Goal: Complete application form: Complete application form

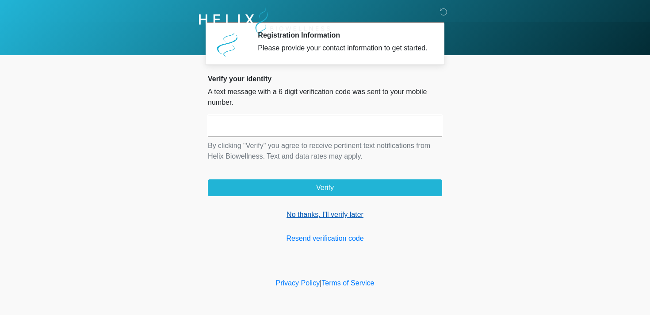
click at [295, 220] on link "No thanks, I'll verify later" at bounding box center [325, 215] width 235 height 11
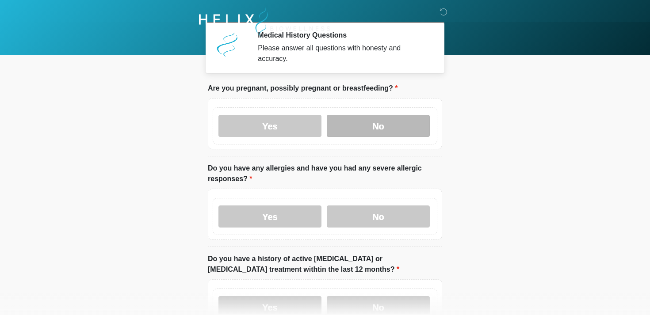
click at [363, 118] on label "No" at bounding box center [378, 126] width 103 height 22
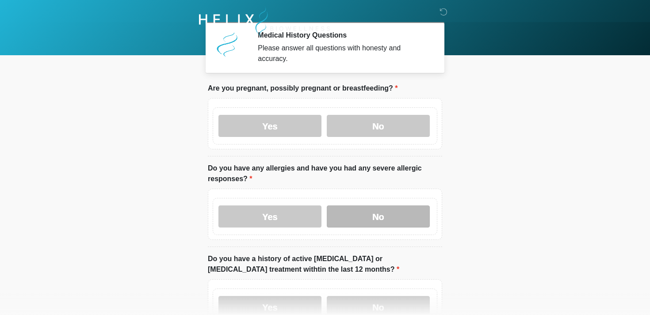
click at [361, 212] on label "No" at bounding box center [378, 217] width 103 height 22
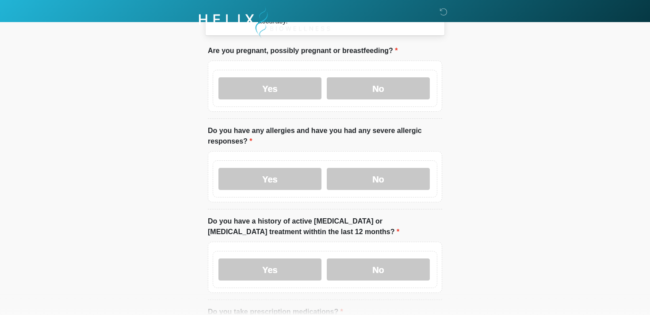
scroll to position [96, 0]
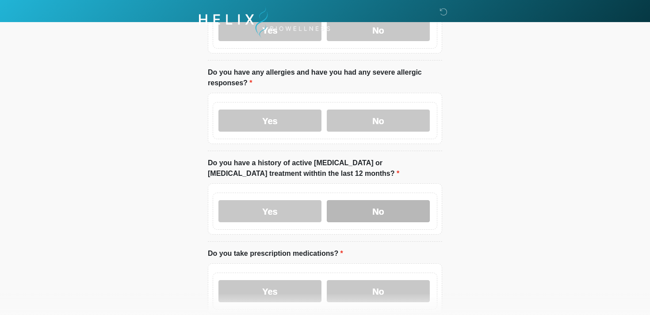
click at [356, 208] on label "No" at bounding box center [378, 211] width 103 height 22
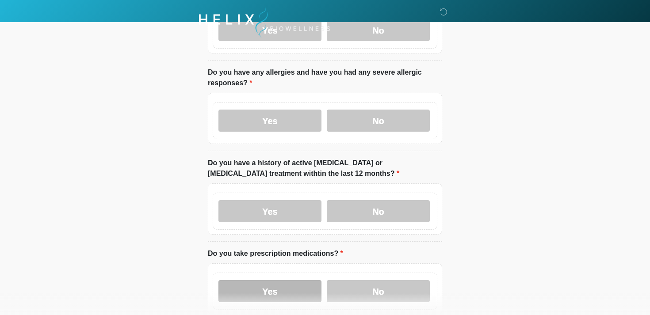
click at [298, 299] on label "Yes" at bounding box center [270, 292] width 103 height 22
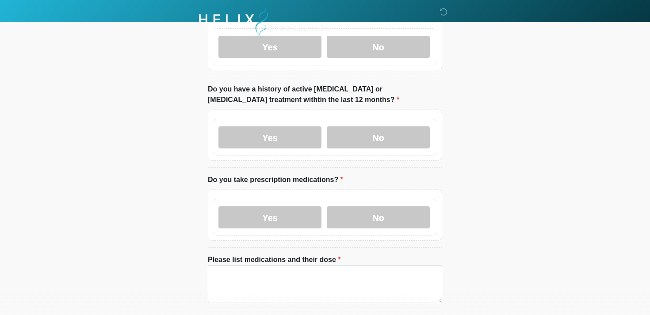
scroll to position [194, 0]
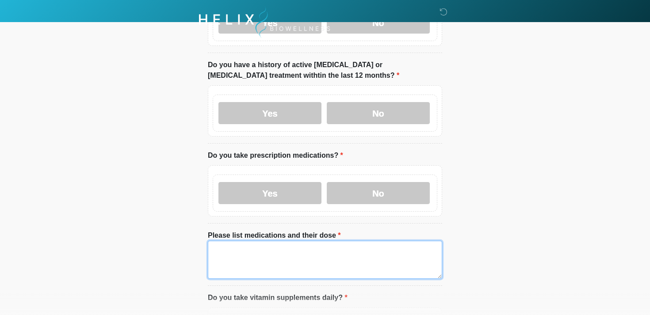
click at [243, 262] on textarea "Please list medications and their dose" at bounding box center [325, 260] width 235 height 38
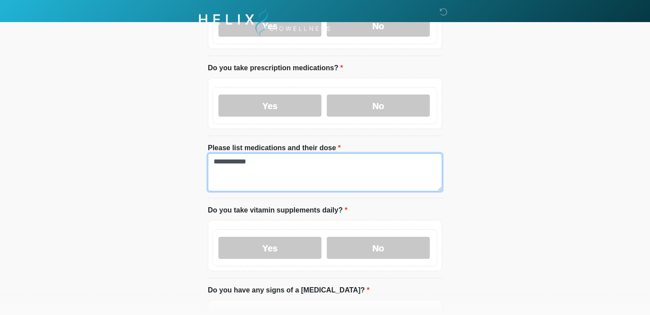
scroll to position [340, 0]
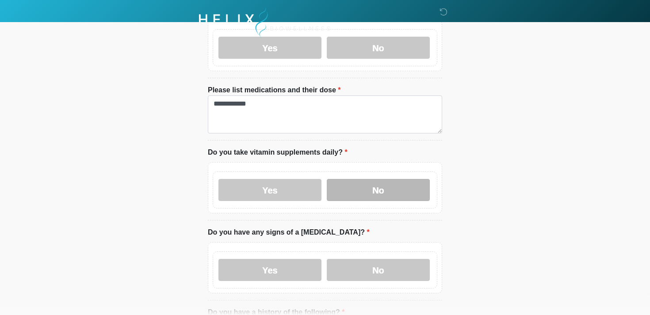
click at [359, 189] on label "No" at bounding box center [378, 190] width 103 height 22
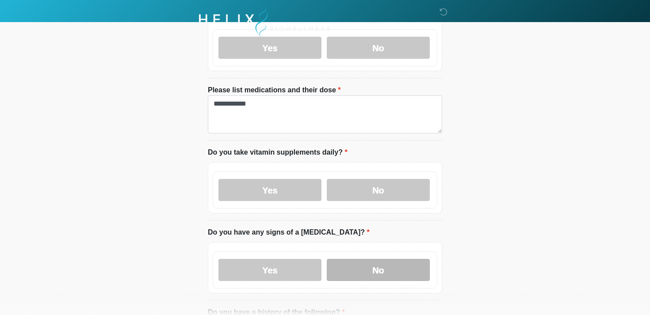
click at [347, 265] on label "No" at bounding box center [378, 270] width 103 height 22
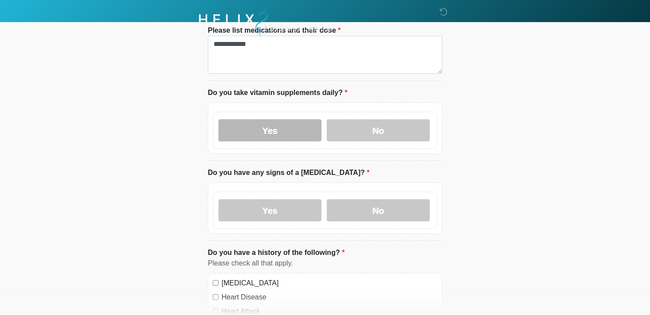
scroll to position [375, 0]
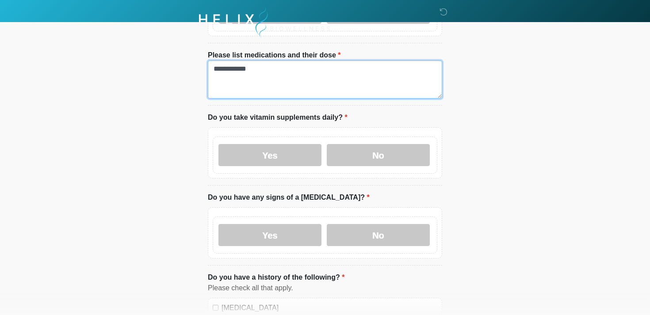
click at [277, 82] on textarea "**********" at bounding box center [325, 80] width 235 height 38
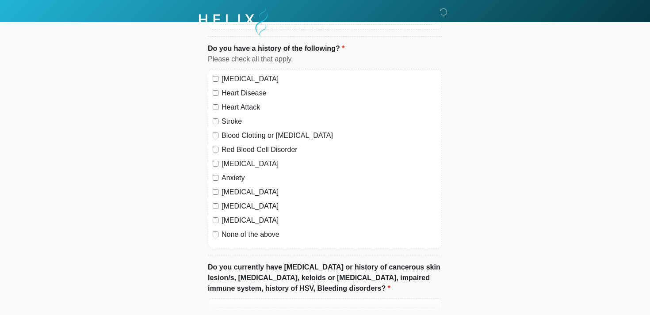
scroll to position [605, 0]
type textarea "**********"
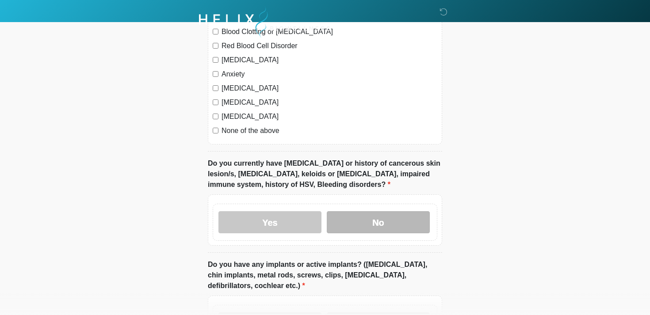
click at [365, 213] on label "No" at bounding box center [378, 223] width 103 height 22
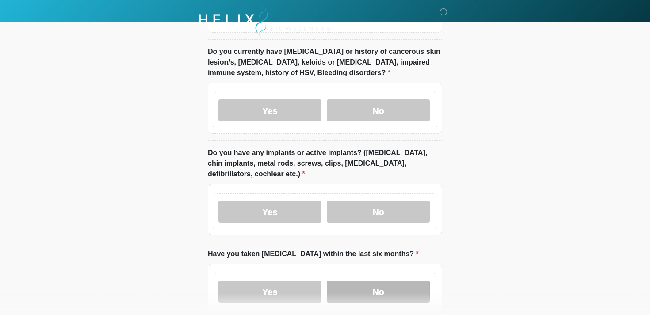
scroll to position [869, 0]
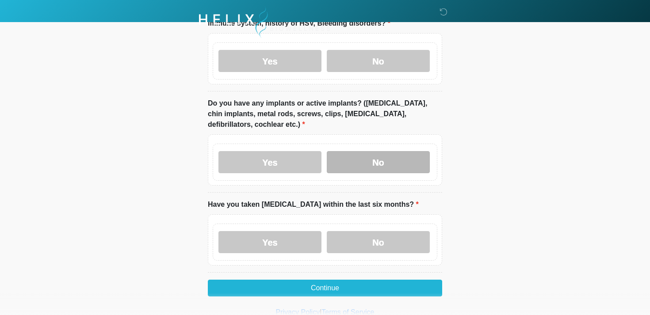
click at [366, 169] on label "No" at bounding box center [378, 162] width 103 height 22
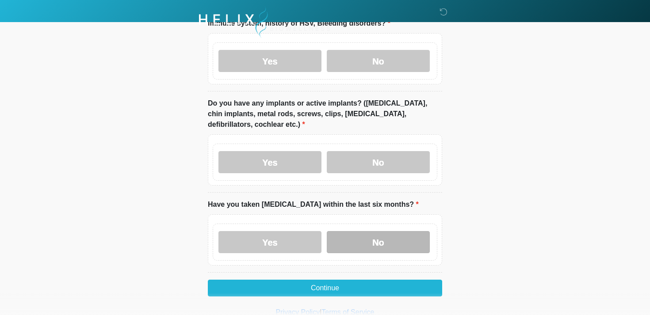
click at [348, 236] on label "No" at bounding box center [378, 242] width 103 height 22
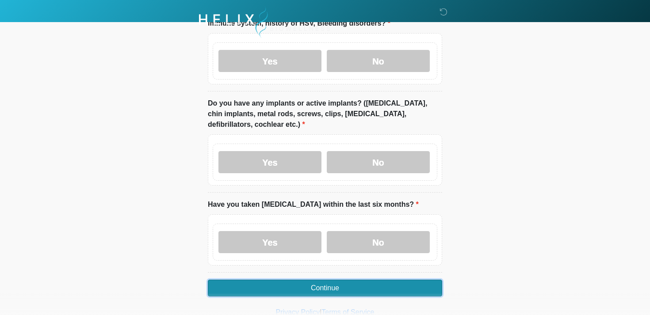
click at [329, 285] on button "Continue" at bounding box center [325, 288] width 235 height 17
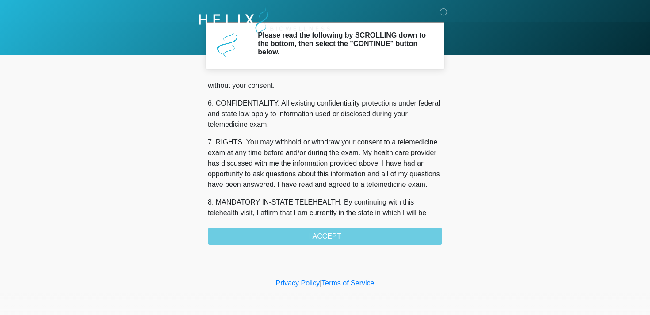
scroll to position [375, 0]
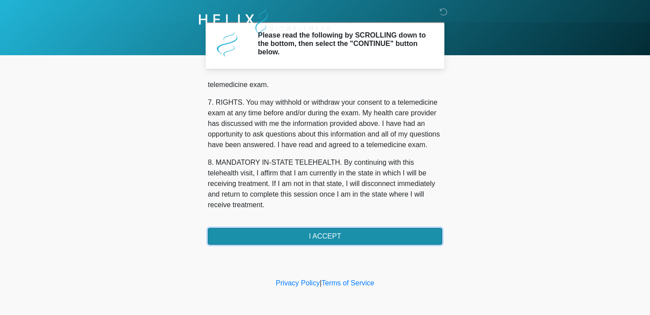
click at [282, 235] on button "I ACCEPT" at bounding box center [325, 236] width 235 height 17
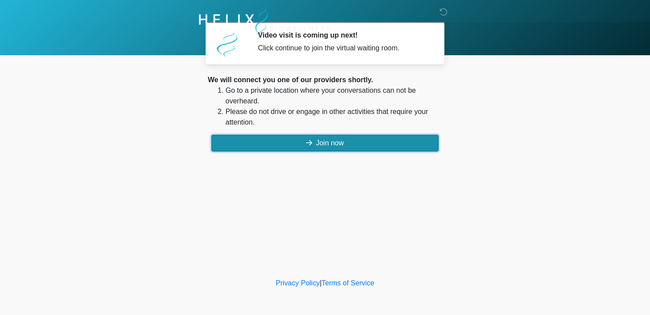
click at [312, 145] on button "Join now" at bounding box center [325, 143] width 227 height 17
